Goal: Information Seeking & Learning: Learn about a topic

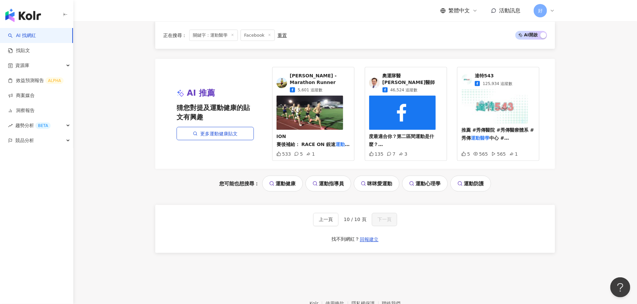
scroll to position [468, 0]
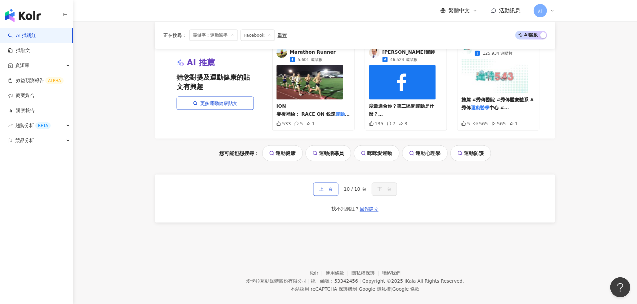
click at [333, 186] on span "上一頁" at bounding box center [326, 188] width 14 height 5
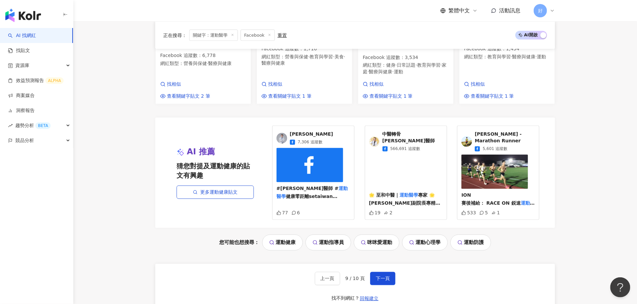
scroll to position [620, 0]
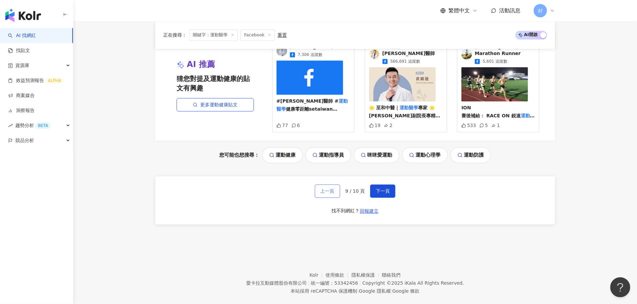
click at [327, 188] on span "上一頁" at bounding box center [327, 190] width 14 height 5
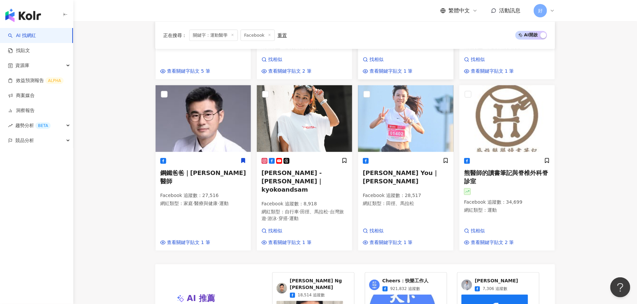
scroll to position [615, 0]
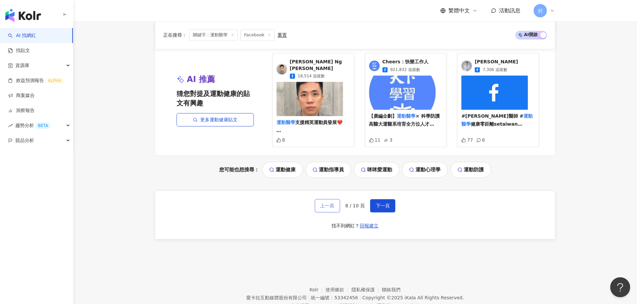
click at [329, 203] on span "上一頁" at bounding box center [327, 205] width 14 height 5
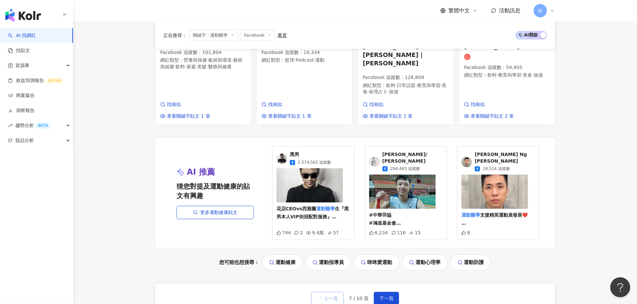
scroll to position [605, 0]
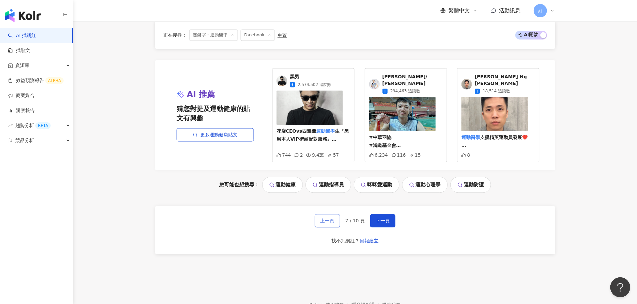
click at [329, 218] on span "上一頁" at bounding box center [327, 220] width 14 height 5
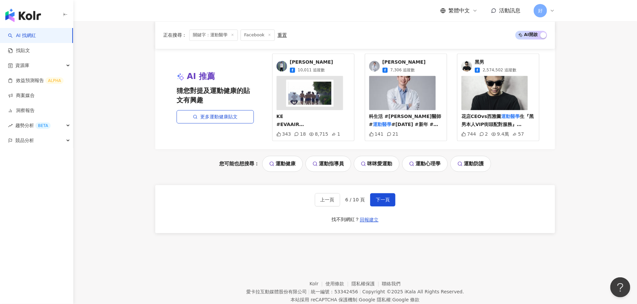
scroll to position [625, 0]
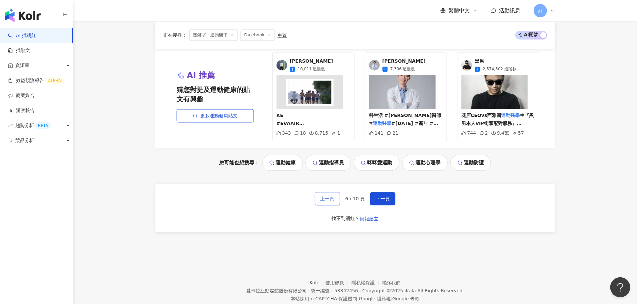
click at [329, 195] on button "上一頁" at bounding box center [327, 198] width 25 height 13
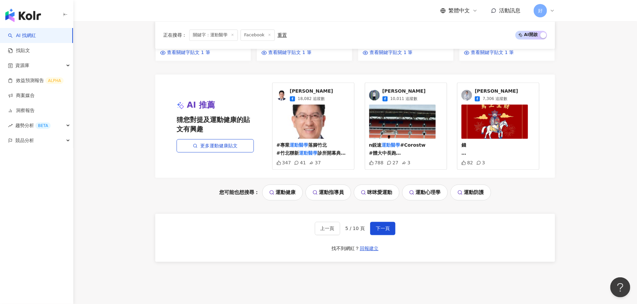
scroll to position [642, 0]
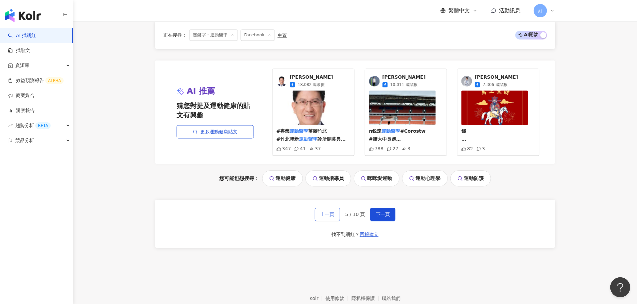
click at [329, 211] on span "上一頁" at bounding box center [327, 213] width 14 height 5
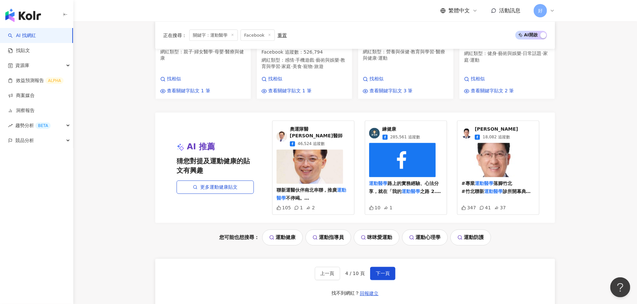
scroll to position [584, 0]
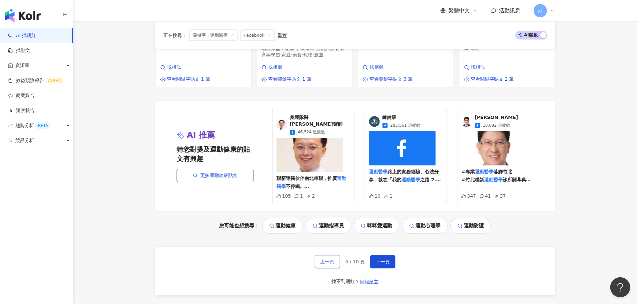
click at [334, 259] on span "上一頁" at bounding box center [327, 261] width 14 height 5
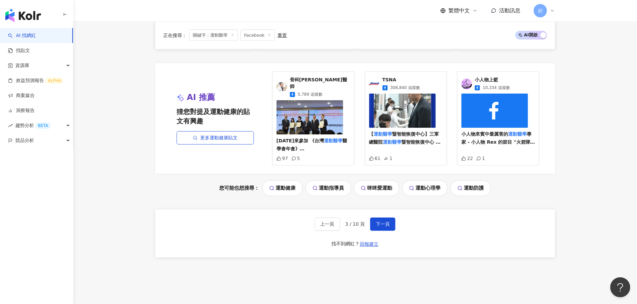
scroll to position [606, 0]
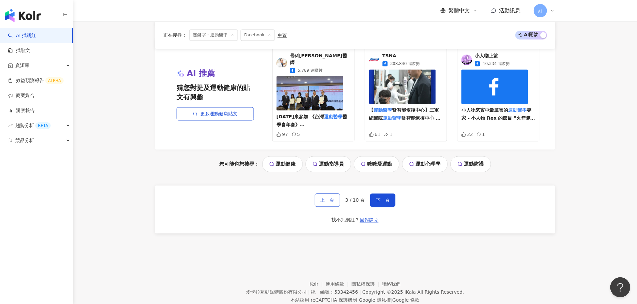
click at [330, 193] on button "上一頁" at bounding box center [327, 199] width 25 height 13
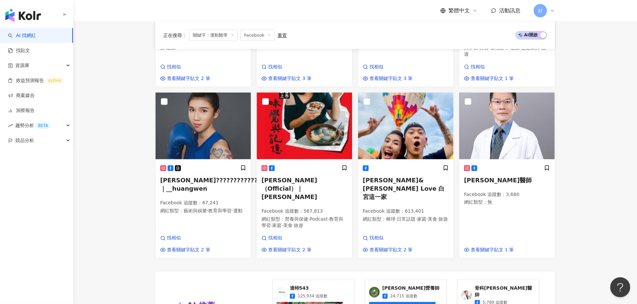
scroll to position [395, 0]
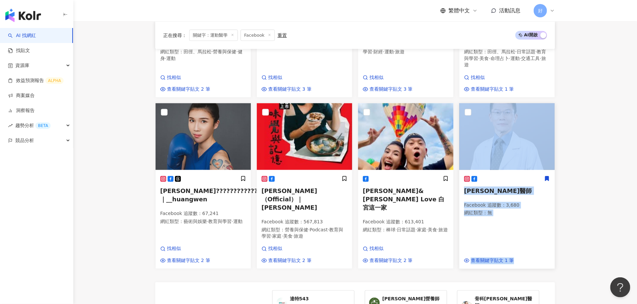
click at [546, 176] on icon at bounding box center [547, 178] width 4 height 5
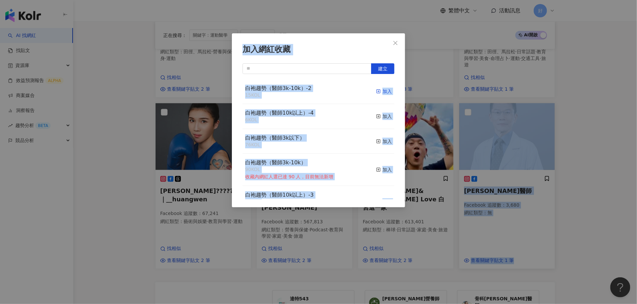
click at [380, 91] on icon "button" at bounding box center [378, 91] width 5 height 5
click at [559, 132] on div "加入網紅收藏 建立 白袍趨勢（醫師3k-10k）-2 16 KOL 已加入 白袍趨勢（醫師10k以上）-4 6 KOL 加入 白袍趨勢（醫師3k以下） 76 …" at bounding box center [318, 152] width 637 height 304
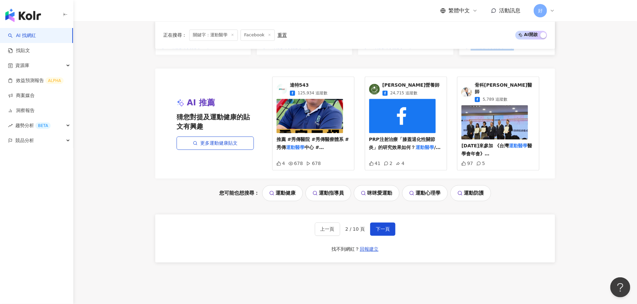
scroll to position [628, 0]
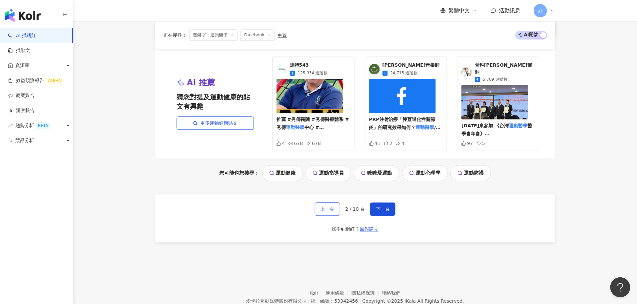
click at [327, 206] on span "上一頁" at bounding box center [327, 208] width 14 height 5
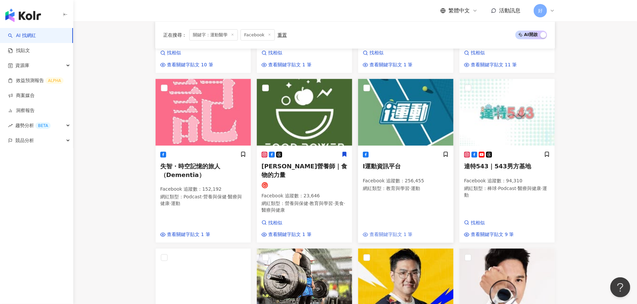
scroll to position [0, 0]
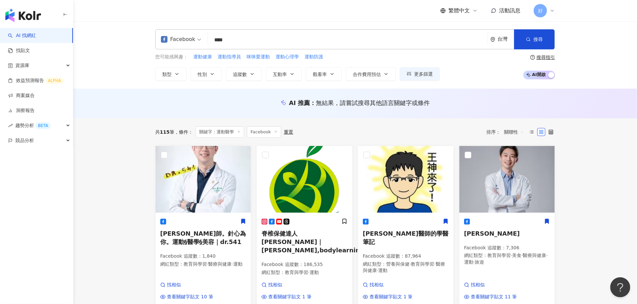
click at [252, 40] on input "****" at bounding box center [347, 40] width 274 height 13
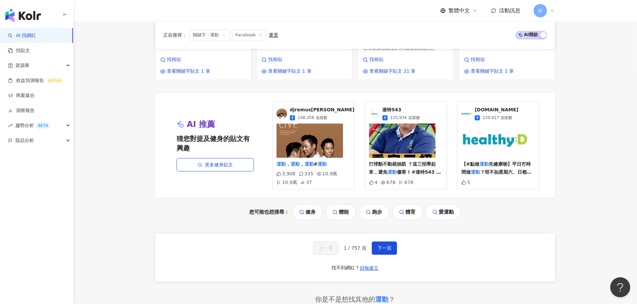
scroll to position [612, 0]
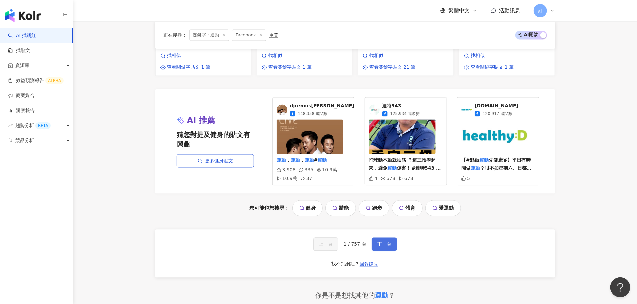
type input "**"
click at [387, 241] on span "下一頁" at bounding box center [384, 243] width 14 height 5
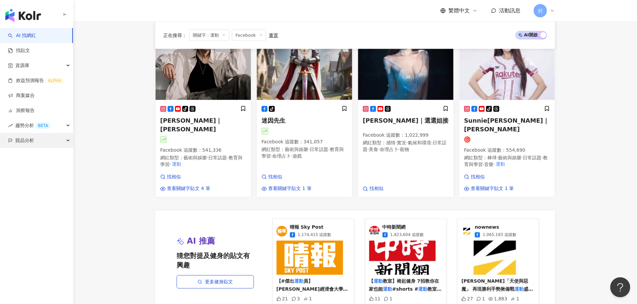
scroll to position [555, 0]
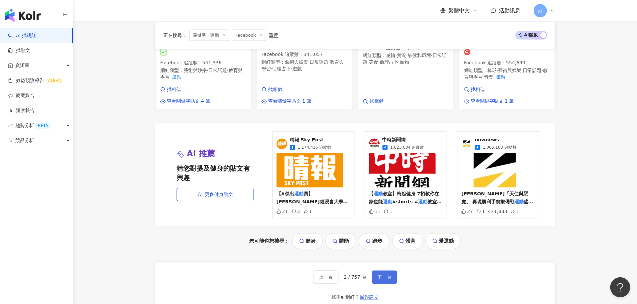
click at [383, 274] on span "下一頁" at bounding box center [384, 276] width 14 height 5
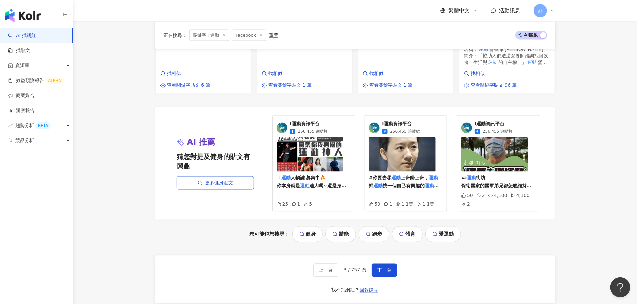
scroll to position [0, 0]
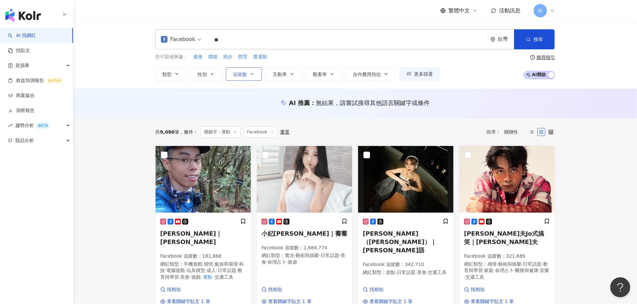
click at [241, 70] on button "追蹤數" at bounding box center [244, 73] width 36 height 13
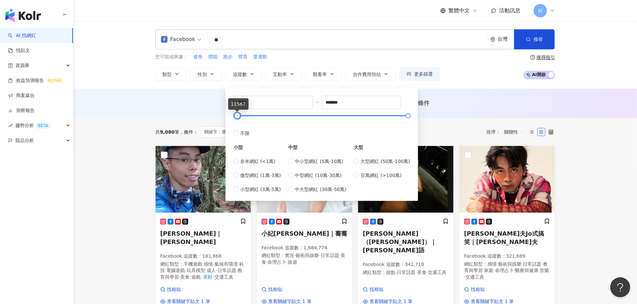
type input "****"
click at [235, 116] on div at bounding box center [237, 116] width 4 height 4
click at [538, 36] on button "搜尋" at bounding box center [534, 39] width 41 height 20
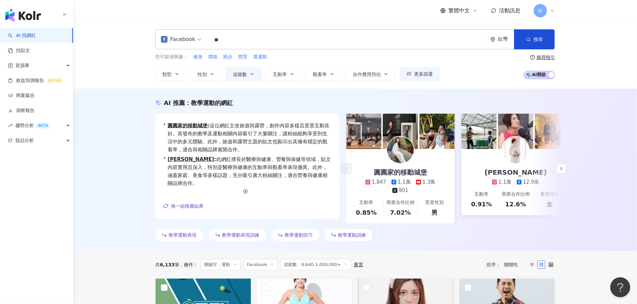
click at [246, 43] on input "**" at bounding box center [347, 40] width 274 height 13
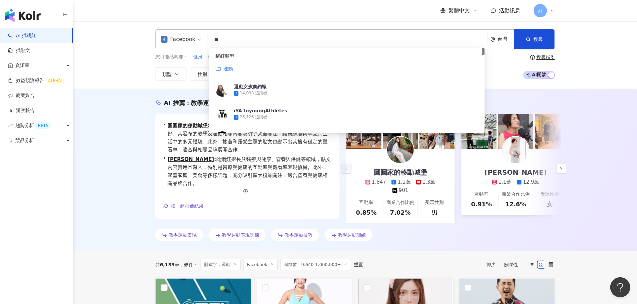
type input "*"
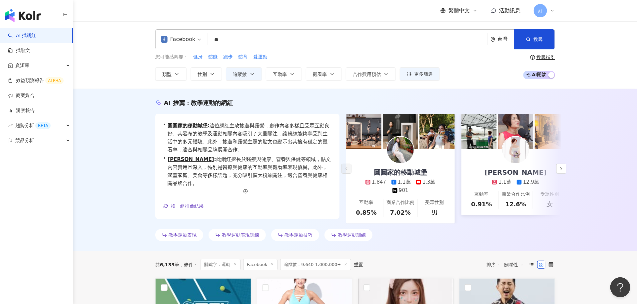
click at [274, 41] on input "**" at bounding box center [347, 40] width 274 height 13
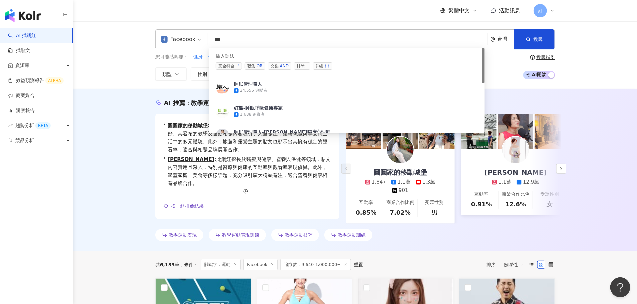
click at [280, 64] on div "AND" at bounding box center [284, 66] width 9 height 7
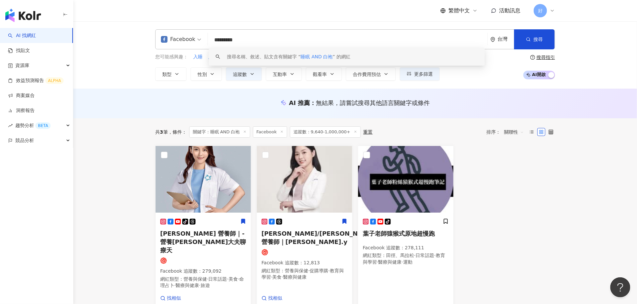
click at [253, 41] on input "*********" at bounding box center [347, 40] width 274 height 13
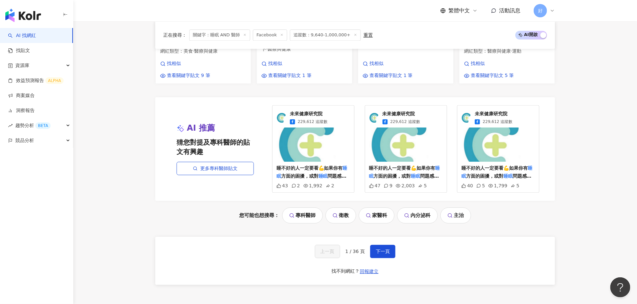
scroll to position [677, 0]
type input "*********"
click at [389, 248] on span "下一頁" at bounding box center [383, 250] width 14 height 5
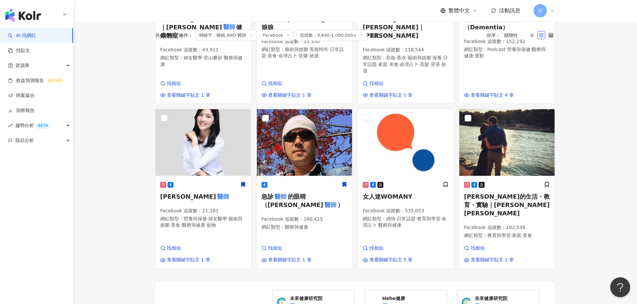
scroll to position [0, 0]
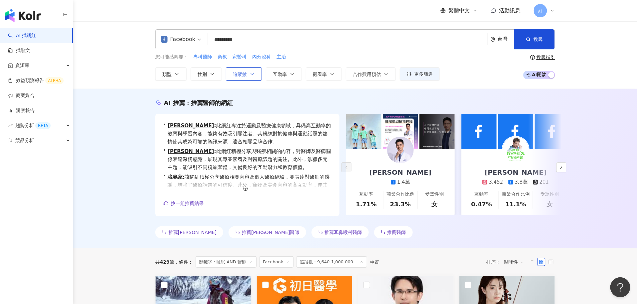
click at [246, 68] on button "追蹤數" at bounding box center [244, 73] width 36 height 13
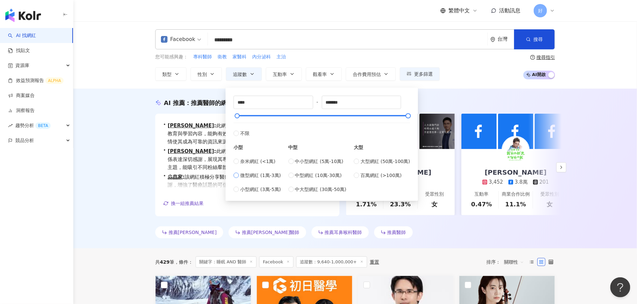
type input "*****"
click at [540, 38] on span "搜尋" at bounding box center [537, 39] width 9 height 5
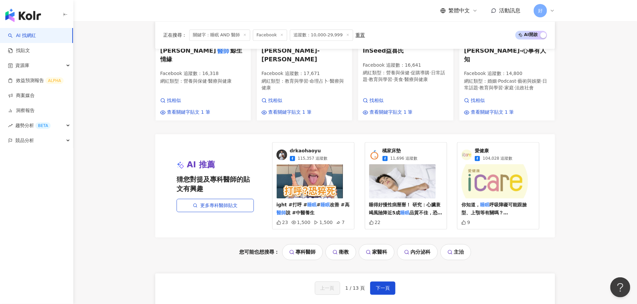
scroll to position [637, 0]
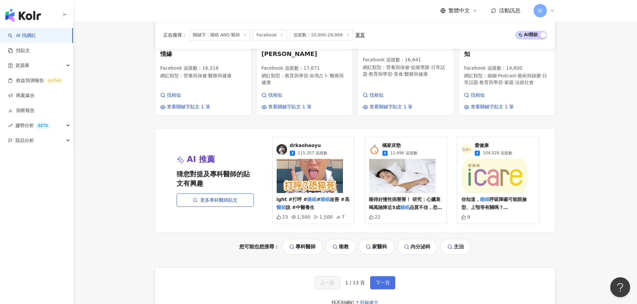
click at [389, 280] on span "下一頁" at bounding box center [383, 282] width 14 height 5
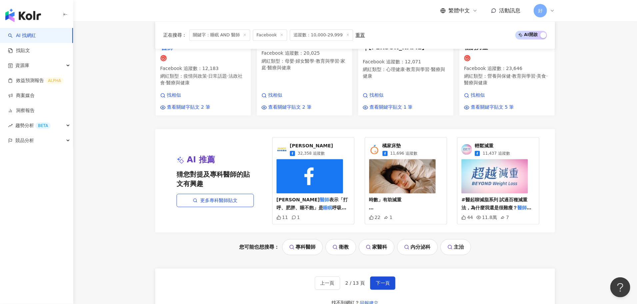
scroll to position [688, 0]
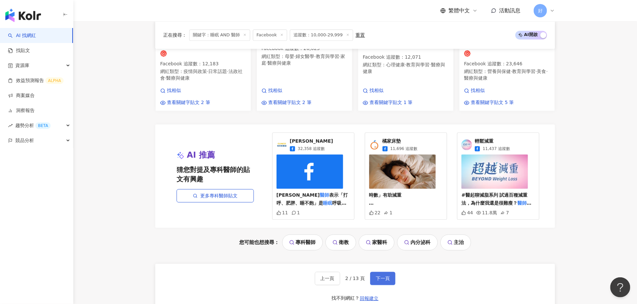
click at [385, 275] on span "下一頁" at bounding box center [383, 277] width 14 height 5
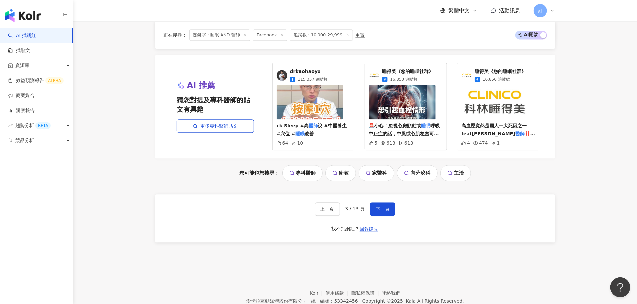
scroll to position [758, 0]
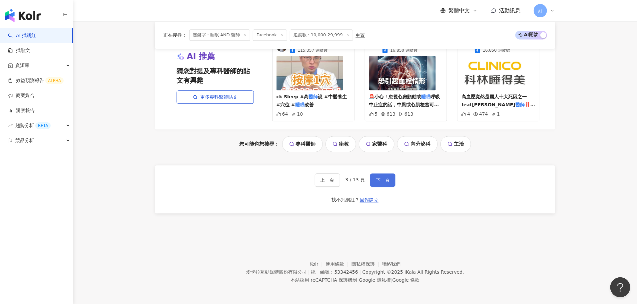
click at [384, 179] on span "下一頁" at bounding box center [383, 179] width 14 height 5
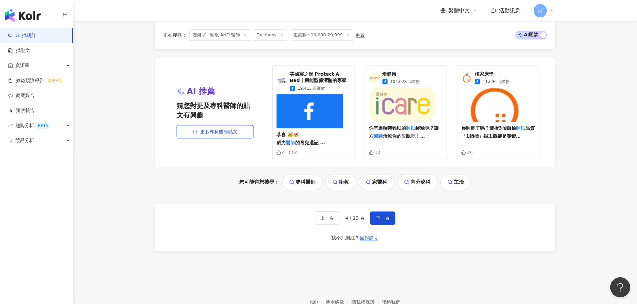
scroll to position [756, 0]
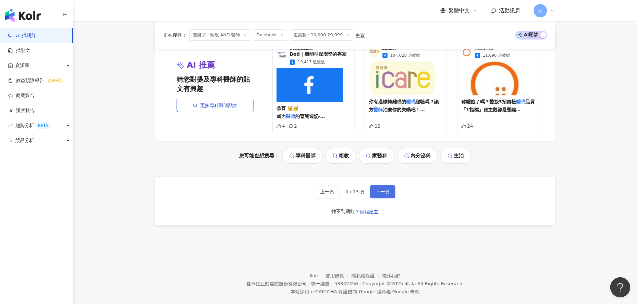
click at [384, 189] on span "下一頁" at bounding box center [383, 191] width 14 height 5
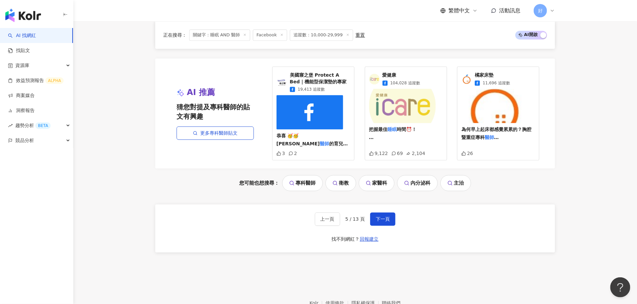
scroll to position [732, 0]
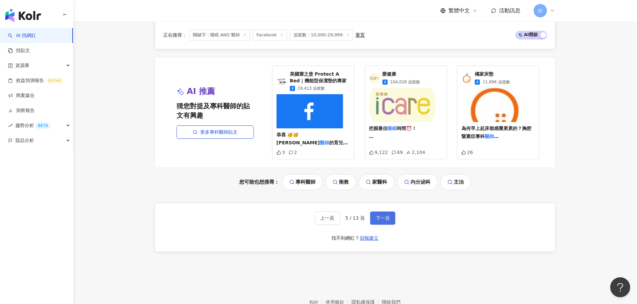
click at [392, 211] on button "下一頁" at bounding box center [382, 217] width 25 height 13
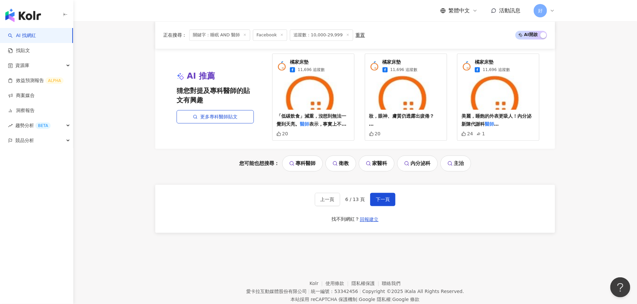
scroll to position [749, 0]
click at [388, 192] on button "下一頁" at bounding box center [382, 198] width 25 height 13
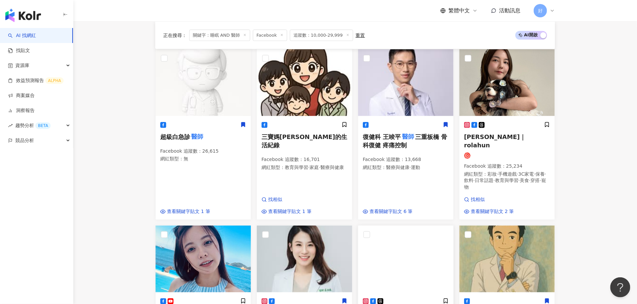
scroll to position [755, 0]
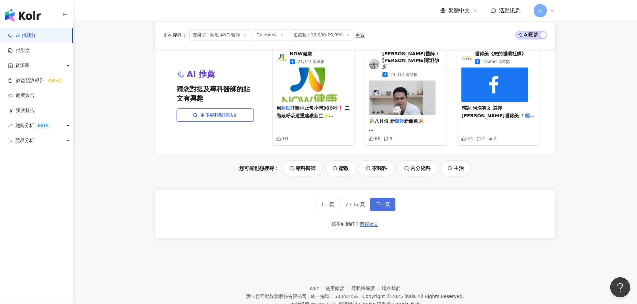
click at [381, 201] on span "下一頁" at bounding box center [383, 203] width 14 height 5
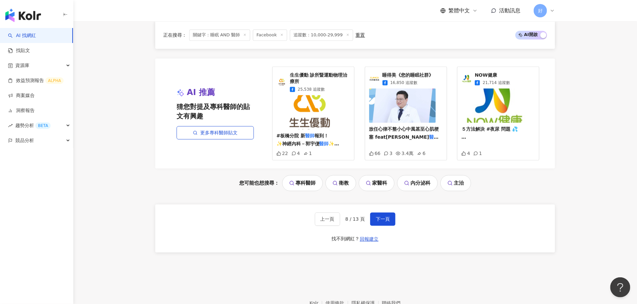
scroll to position [737, 0]
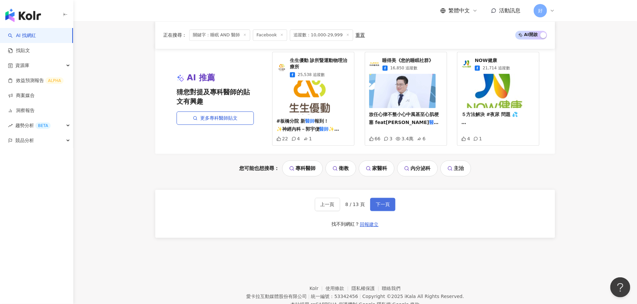
click at [385, 197] on button "下一頁" at bounding box center [382, 203] width 25 height 13
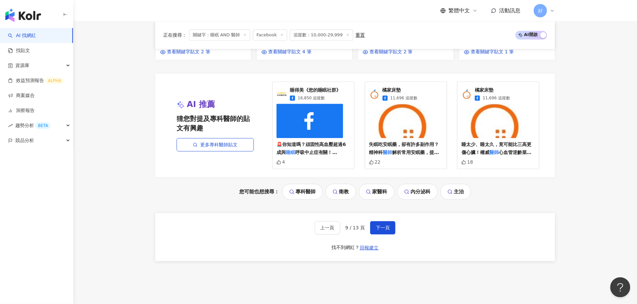
scroll to position [716, 0]
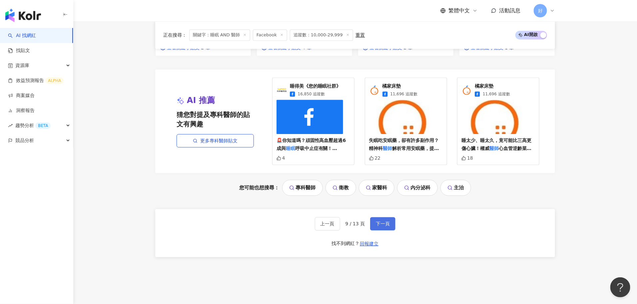
click at [376, 221] on span "下一頁" at bounding box center [383, 223] width 14 height 5
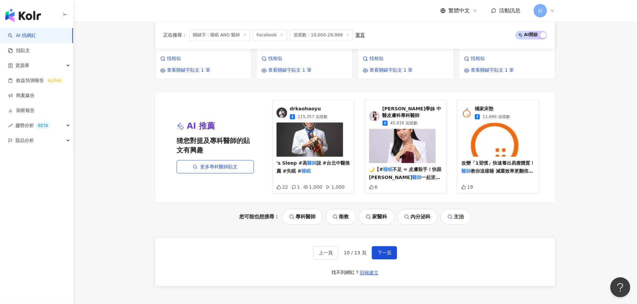
scroll to position [752, 0]
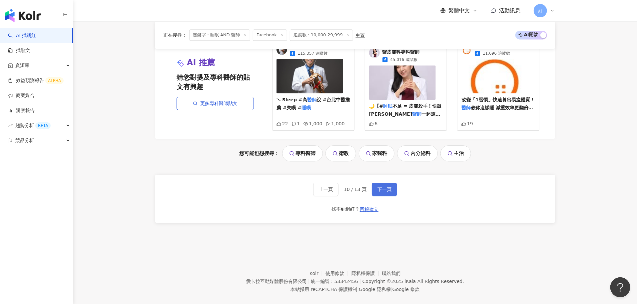
click at [386, 184] on button "下一頁" at bounding box center [384, 188] width 25 height 13
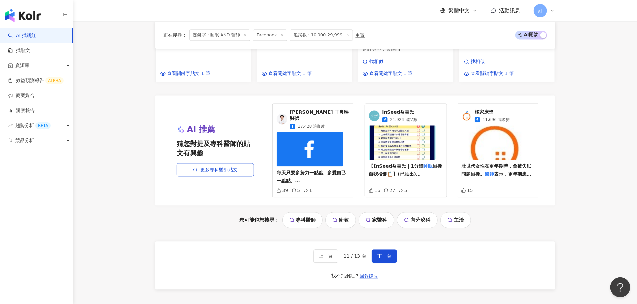
scroll to position [727, 0]
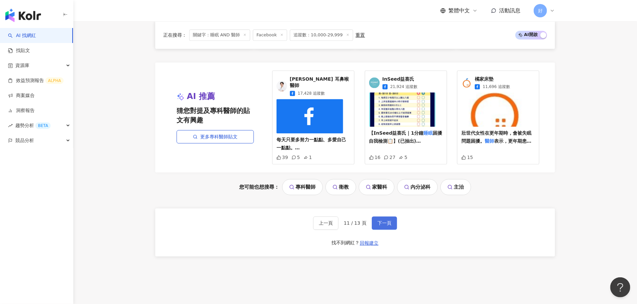
click at [392, 216] on button "下一頁" at bounding box center [384, 222] width 25 height 13
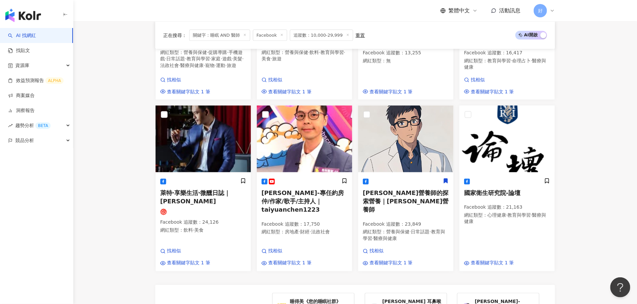
scroll to position [750, 0]
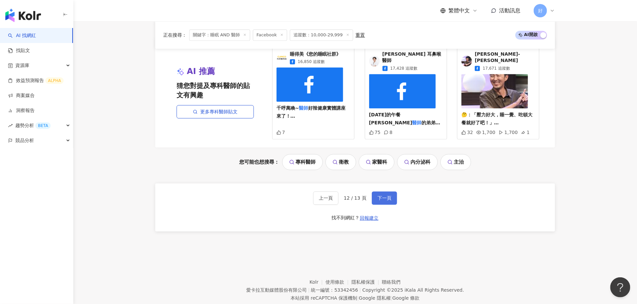
click at [393, 191] on button "下一頁" at bounding box center [384, 197] width 25 height 13
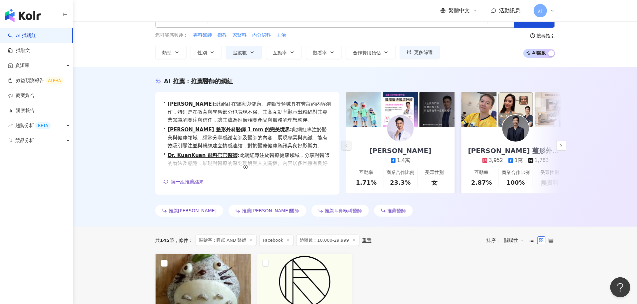
scroll to position [0, 0]
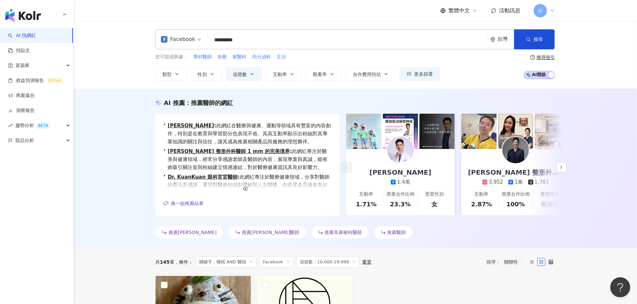
click at [278, 41] on input "*********" at bounding box center [347, 40] width 274 height 13
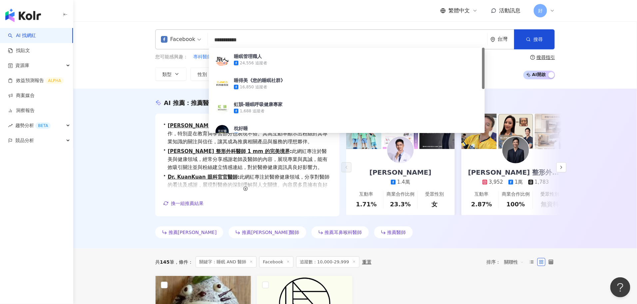
click at [289, 41] on input "**********" at bounding box center [347, 40] width 274 height 13
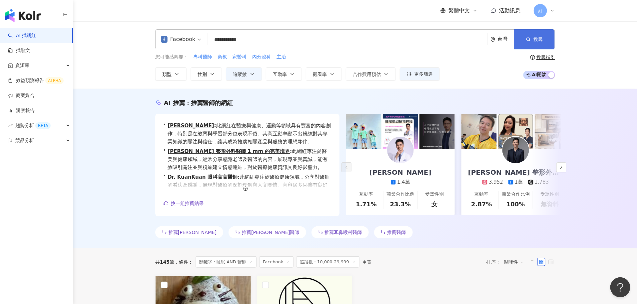
click at [540, 40] on span "搜尋" at bounding box center [537, 39] width 9 height 5
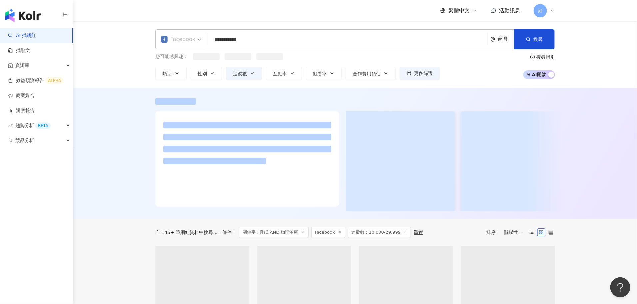
click at [170, 37] on div "Facebook" at bounding box center [178, 39] width 34 height 11
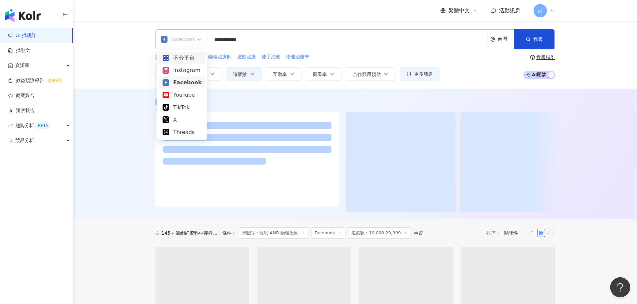
click at [176, 55] on div "不分平台" at bounding box center [182, 58] width 39 height 8
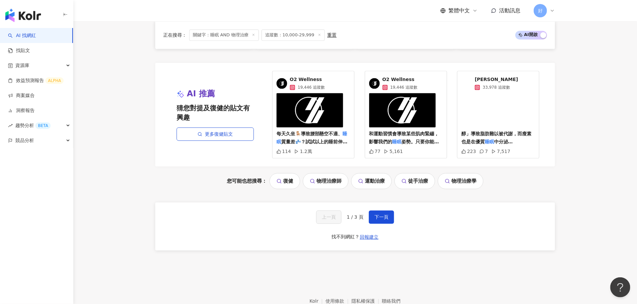
scroll to position [729, 0]
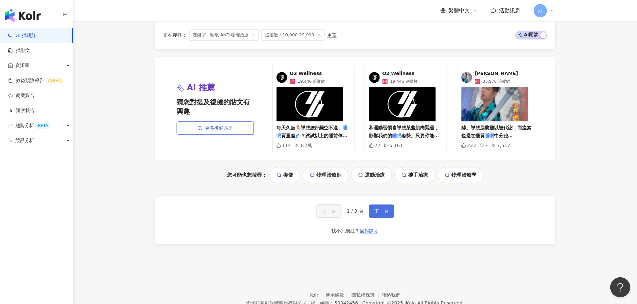
click at [388, 208] on span "下一頁" at bounding box center [381, 210] width 14 height 5
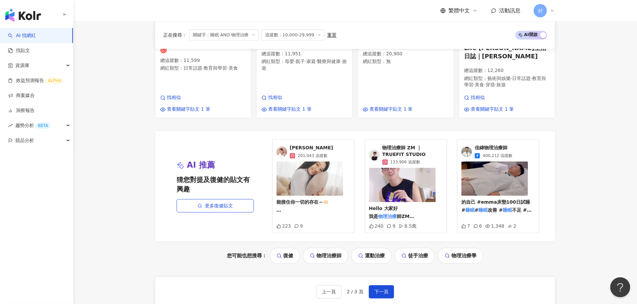
scroll to position [652, 0]
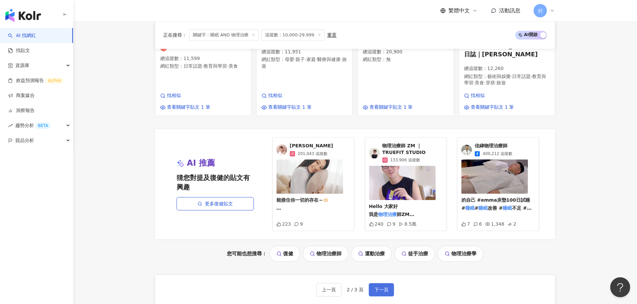
click at [388, 287] on span "下一頁" at bounding box center [381, 289] width 14 height 5
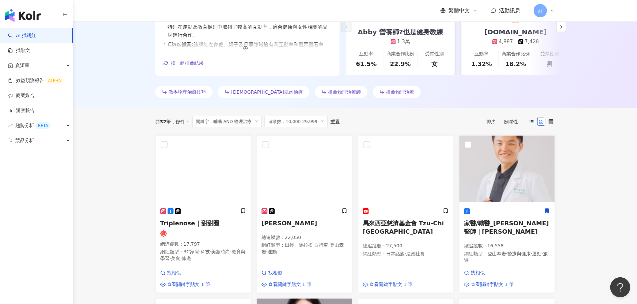
scroll to position [0, 0]
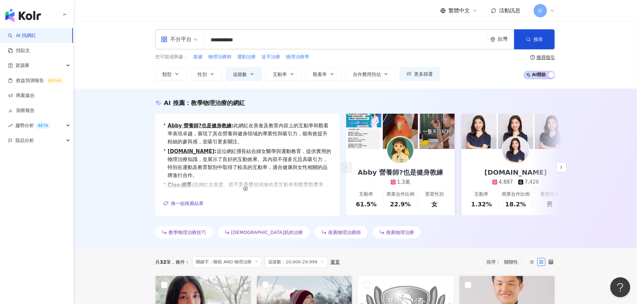
click at [294, 35] on input "**********" at bounding box center [346, 40] width 278 height 13
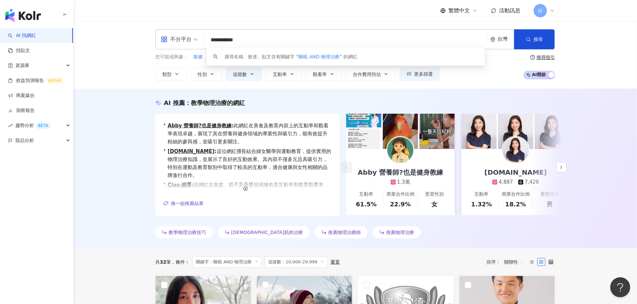
drag, startPoint x: 236, startPoint y: 40, endPoint x: 272, endPoint y: 40, distance: 36.3
click at [272, 40] on input "**********" at bounding box center [346, 40] width 278 height 13
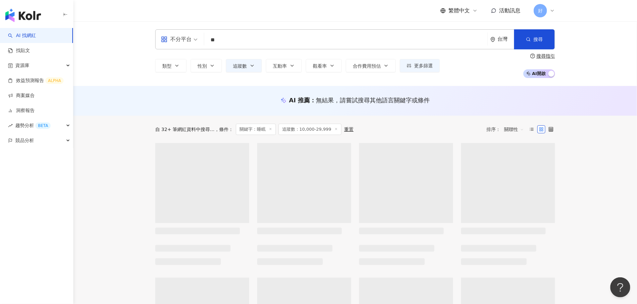
click at [110, 72] on div "不分平台 ** 台灣 搜尋 a6e4eeb1-0a1c-41f3-ace6-17ffd0b0a60a 睡眠 tiktok-icon 38,700 追蹤者 睡眠…" at bounding box center [354, 53] width 563 height 65
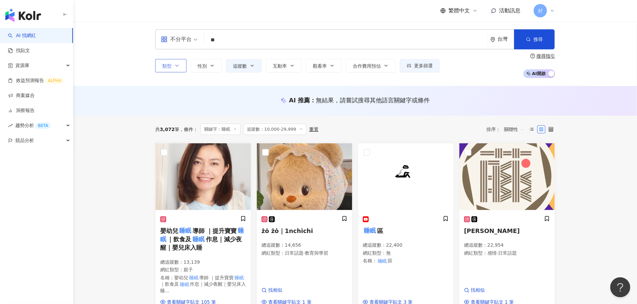
click at [175, 66] on icon "button" at bounding box center [176, 65] width 5 height 5
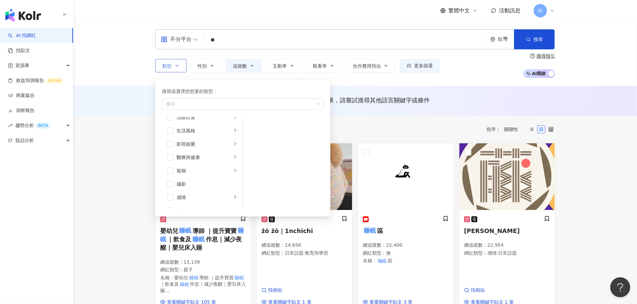
scroll to position [144, 0]
click at [170, 154] on span "button" at bounding box center [170, 154] width 7 height 7
click at [532, 40] on button "搜尋" at bounding box center [534, 39] width 41 height 20
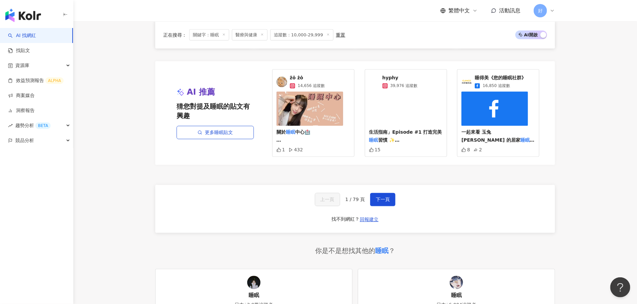
scroll to position [603, 0]
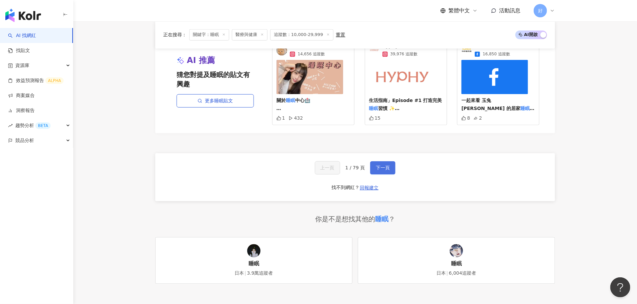
click at [392, 161] on button "下一頁" at bounding box center [382, 167] width 25 height 13
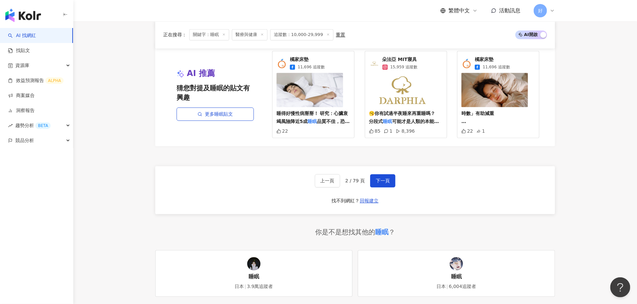
scroll to position [620, 0]
click at [385, 178] on span "下一頁" at bounding box center [383, 180] width 14 height 5
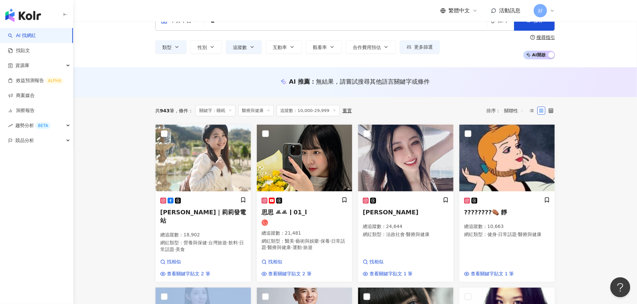
scroll to position [0, 0]
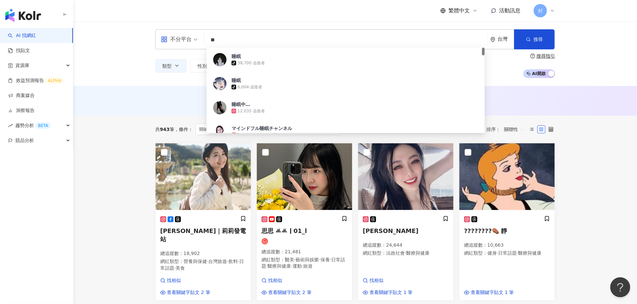
click at [267, 42] on input "**" at bounding box center [346, 40] width 278 height 13
type input "*"
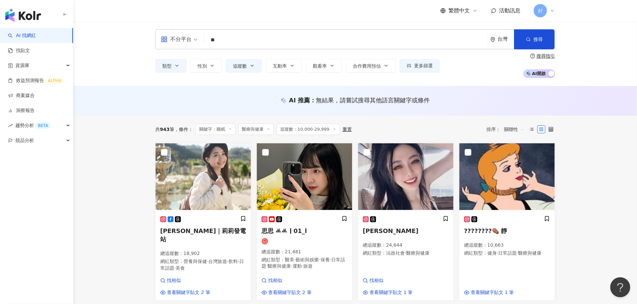
type input "*"
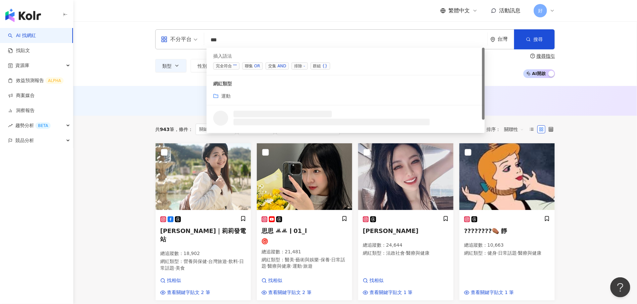
click at [273, 65] on span "交集 AND" at bounding box center [276, 65] width 23 height 7
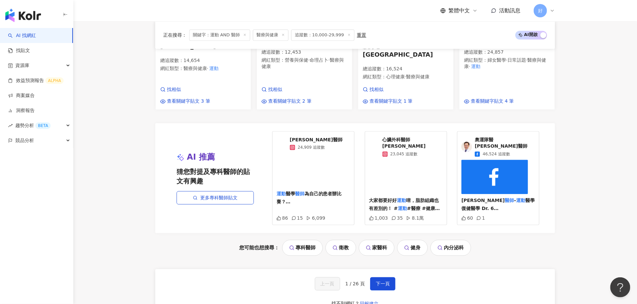
scroll to position [661, 0]
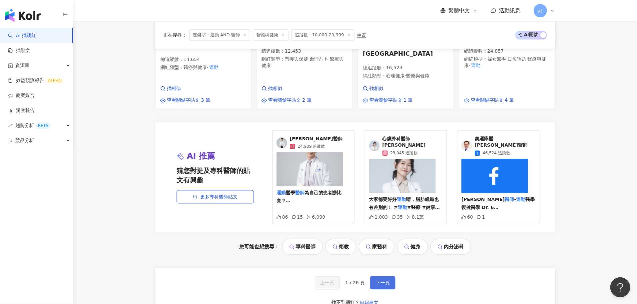
type input "*********"
click at [393, 276] on button "下一頁" at bounding box center [382, 282] width 25 height 13
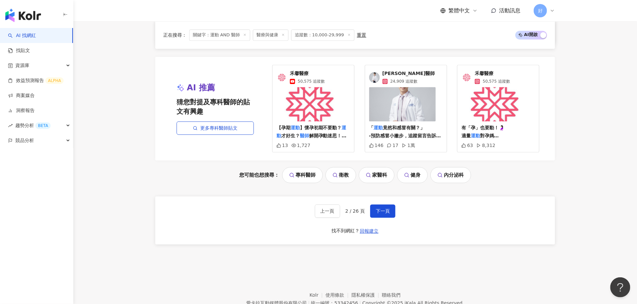
scroll to position [732, 0]
click at [391, 204] on button "下一頁" at bounding box center [382, 210] width 25 height 13
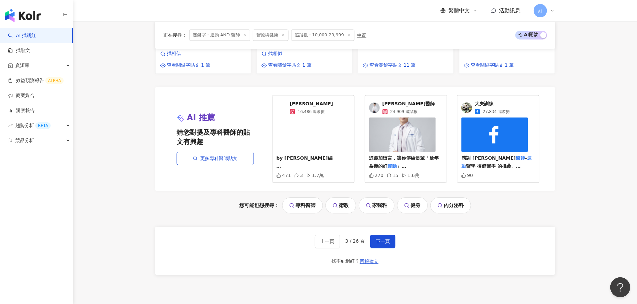
scroll to position [751, 0]
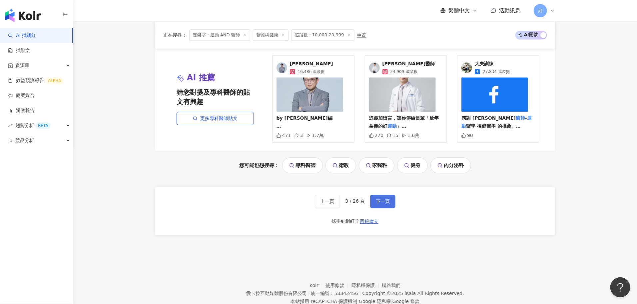
click at [386, 198] on span "下一頁" at bounding box center [383, 200] width 14 height 5
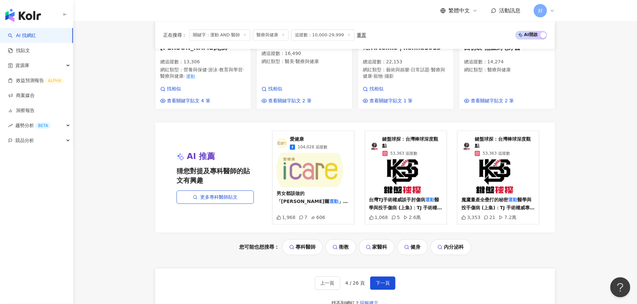
scroll to position [750, 0]
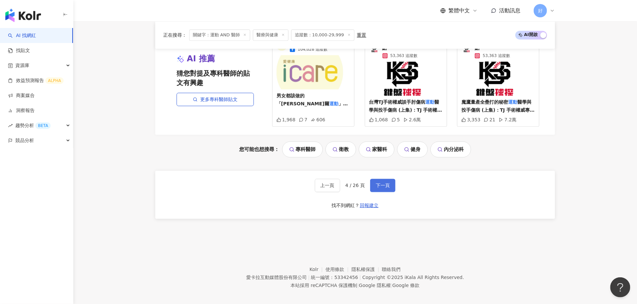
click at [380, 182] on span "下一頁" at bounding box center [383, 184] width 14 height 5
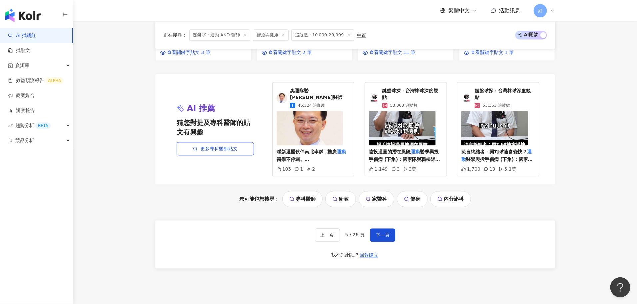
scroll to position [727, 0]
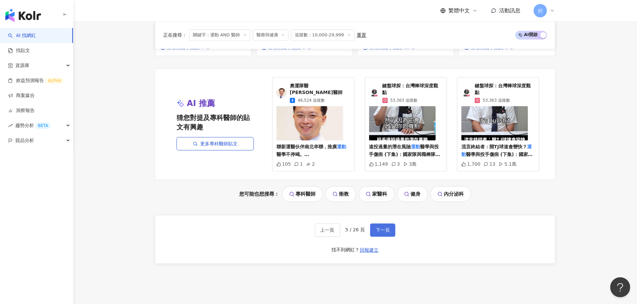
click at [380, 227] on span "下一頁" at bounding box center [383, 229] width 14 height 5
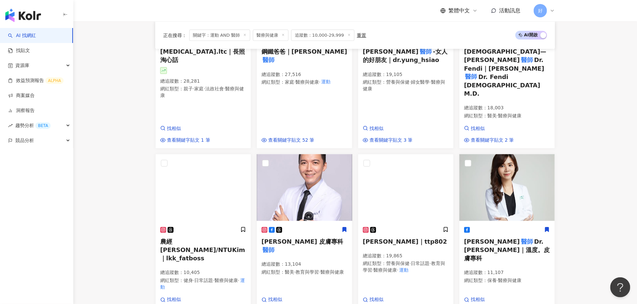
scroll to position [754, 0]
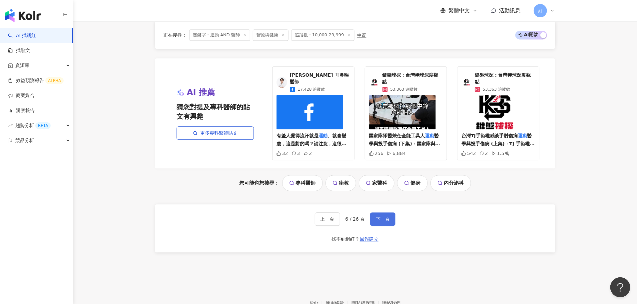
click at [380, 216] on span "下一頁" at bounding box center [383, 218] width 14 height 5
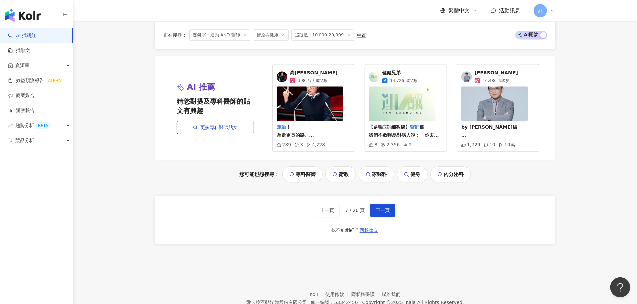
scroll to position [742, 0]
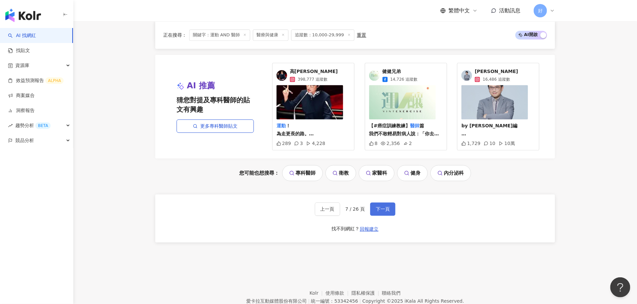
click at [388, 202] on button "下一頁" at bounding box center [382, 208] width 25 height 13
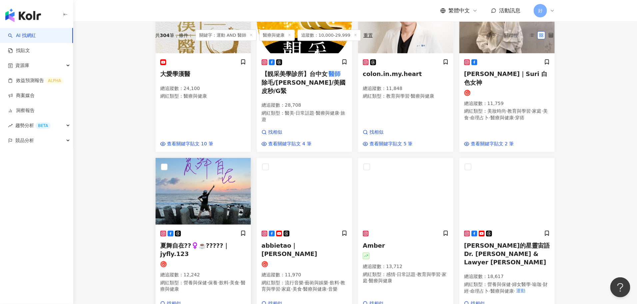
scroll to position [27, 0]
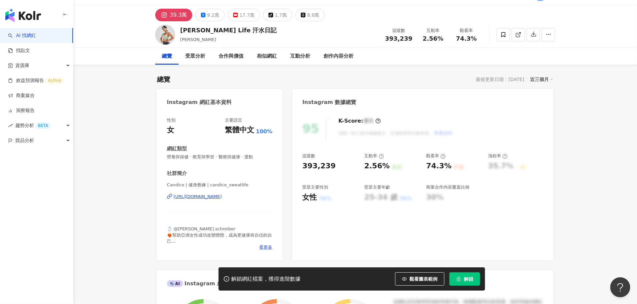
scroll to position [19, 0]
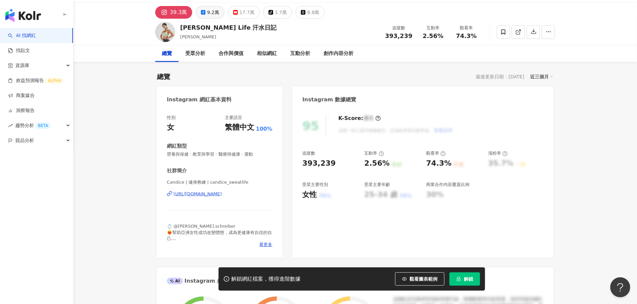
click at [203, 11] on icon at bounding box center [203, 12] width 5 height 5
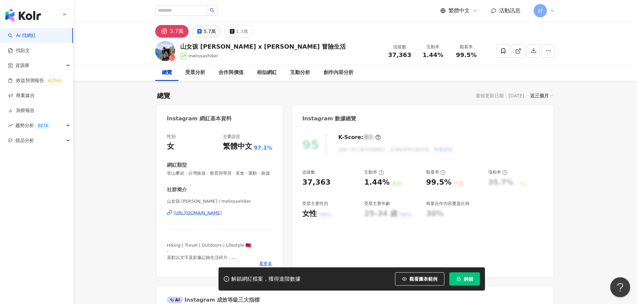
click at [213, 32] on button "5.7萬" at bounding box center [206, 31] width 29 height 13
click at [209, 30] on div "5.7萬" at bounding box center [209, 31] width 12 height 9
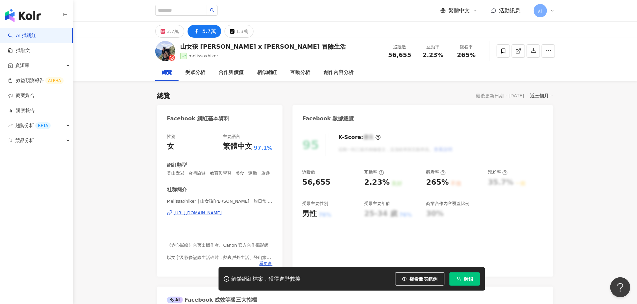
click at [203, 212] on div "https://www.facebook.com/428772164247386" at bounding box center [197, 213] width 48 height 6
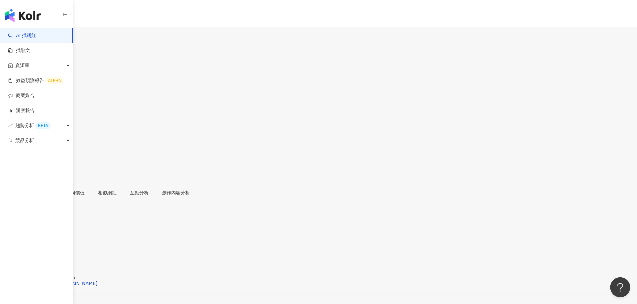
click at [35, 37] on div "3,680" at bounding box center [27, 39] width 13 height 5
click at [59, 302] on div "[URL][DOMAIN_NAME]" at bounding box center [33, 304] width 52 height 5
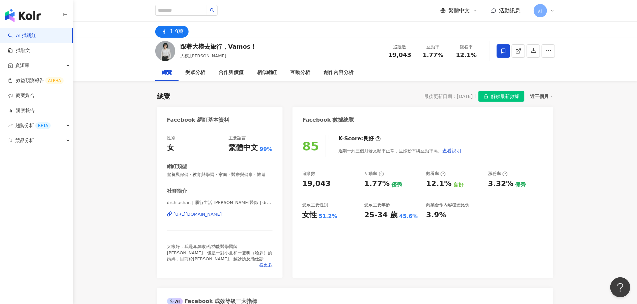
click at [222, 213] on div "[URL][DOMAIN_NAME]" at bounding box center [197, 214] width 48 height 6
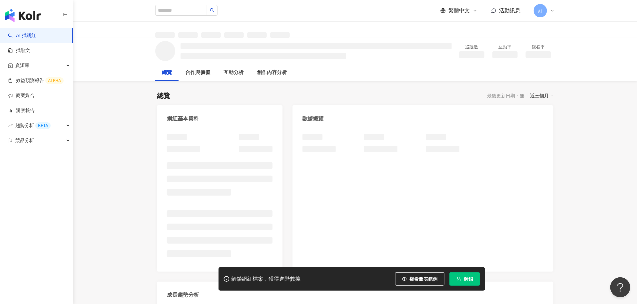
click at [460, 277] on icon "lock" at bounding box center [459, 279] width 4 height 4
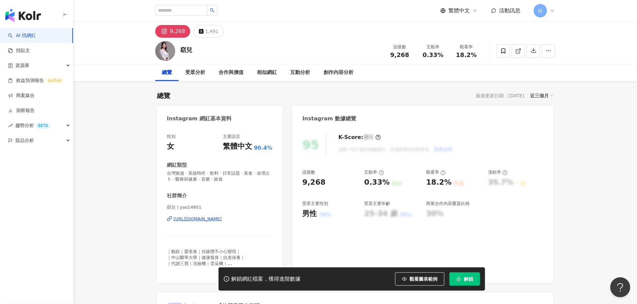
click at [210, 218] on div "[URL][DOMAIN_NAME]" at bounding box center [197, 219] width 48 height 6
